Goal: Information Seeking & Learning: Learn about a topic

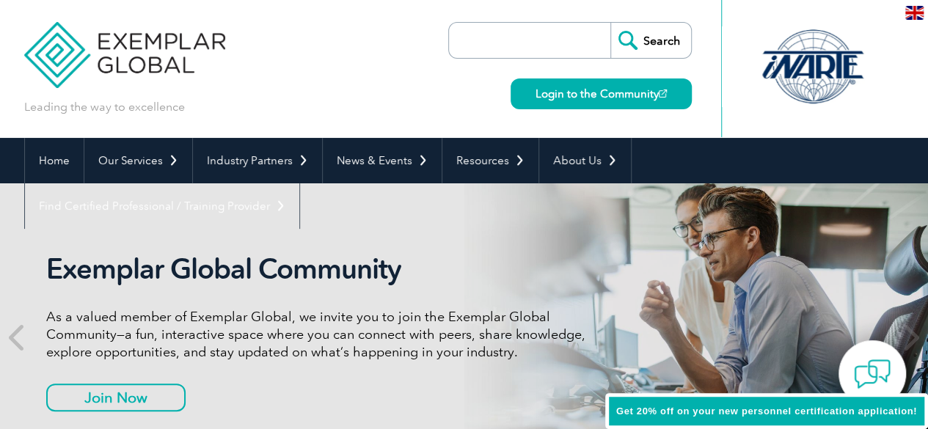
click at [499, 38] on input "search" at bounding box center [533, 40] width 154 height 35
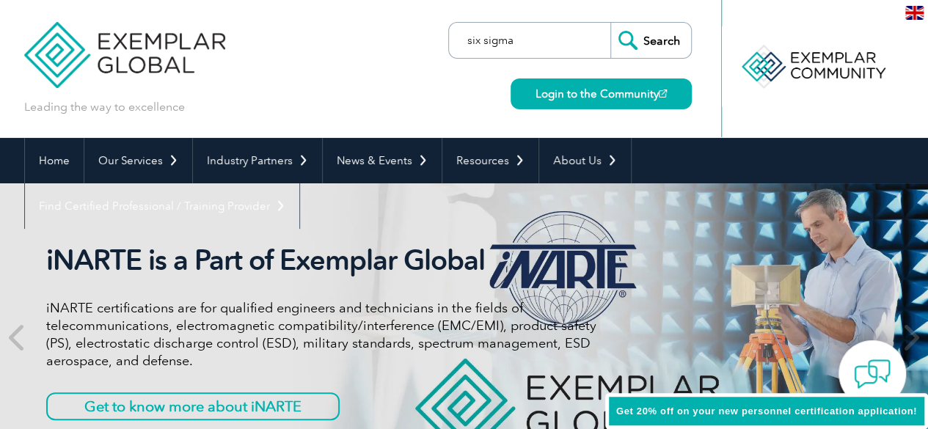
type input "six sigma"
click at [642, 43] on input "Search" at bounding box center [650, 40] width 81 height 35
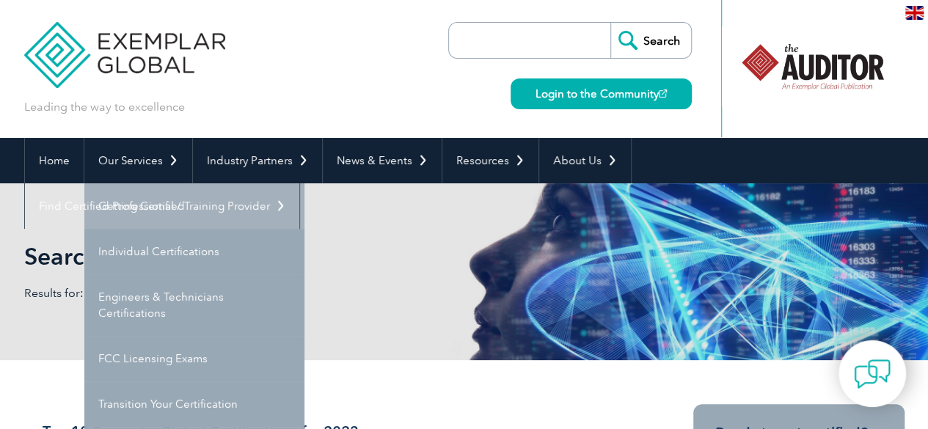
click at [142, 205] on link "Getting Certified" at bounding box center [194, 205] width 220 height 45
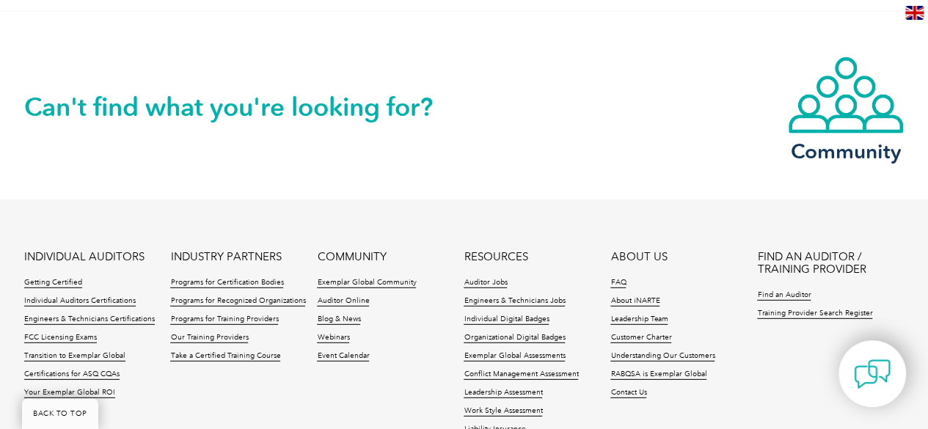
scroll to position [2054, 0]
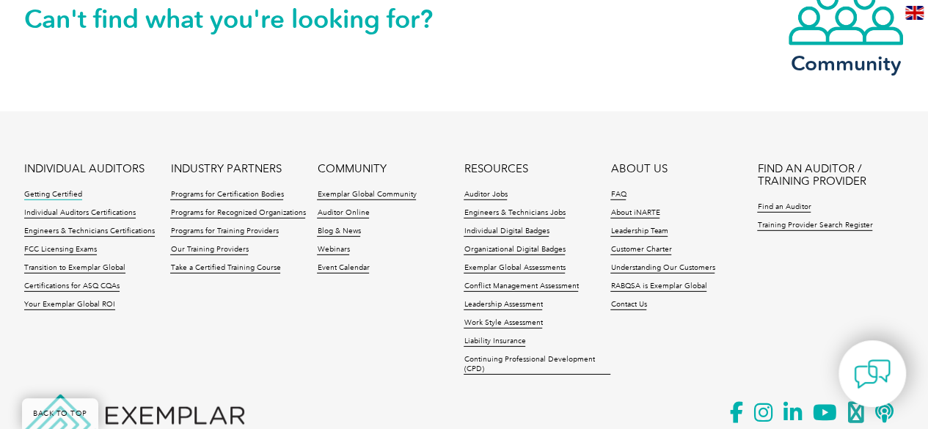
click at [61, 194] on link "Getting Certified" at bounding box center [53, 195] width 58 height 10
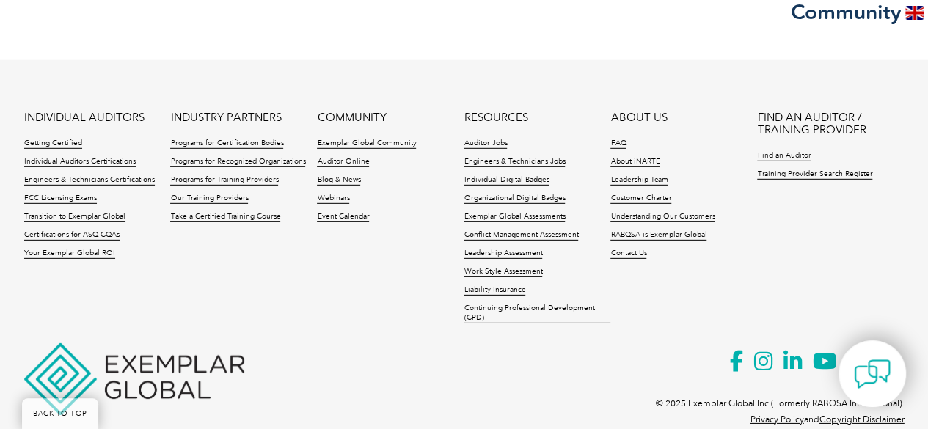
scroll to position [2103, 0]
